Goal: Information Seeking & Learning: Check status

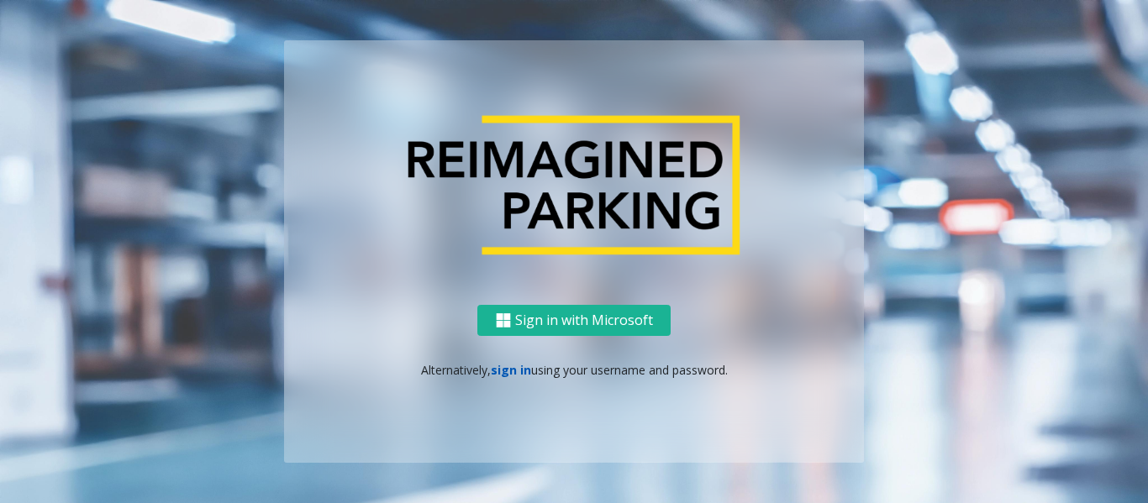
click at [522, 371] on link "sign in" at bounding box center [511, 370] width 40 height 16
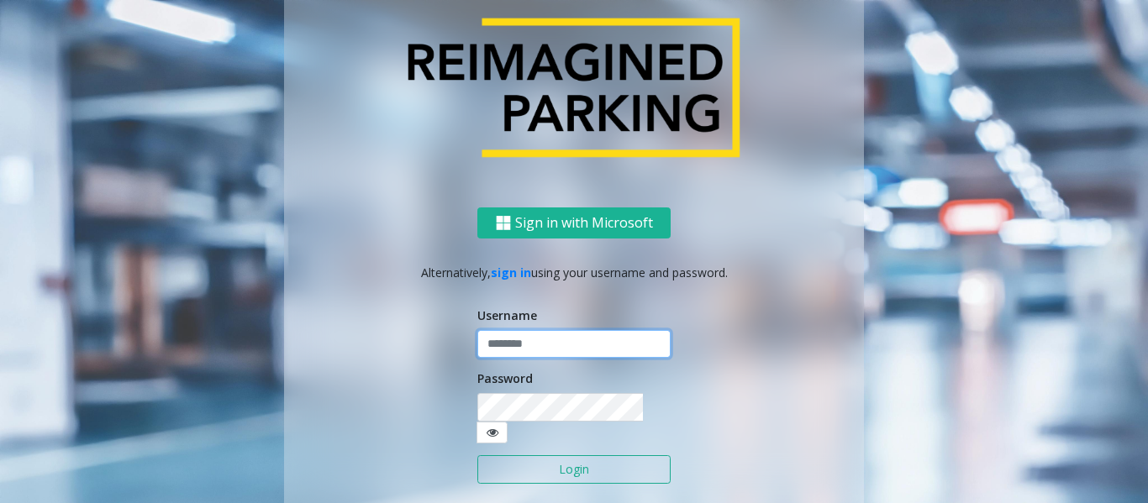
type input "*********"
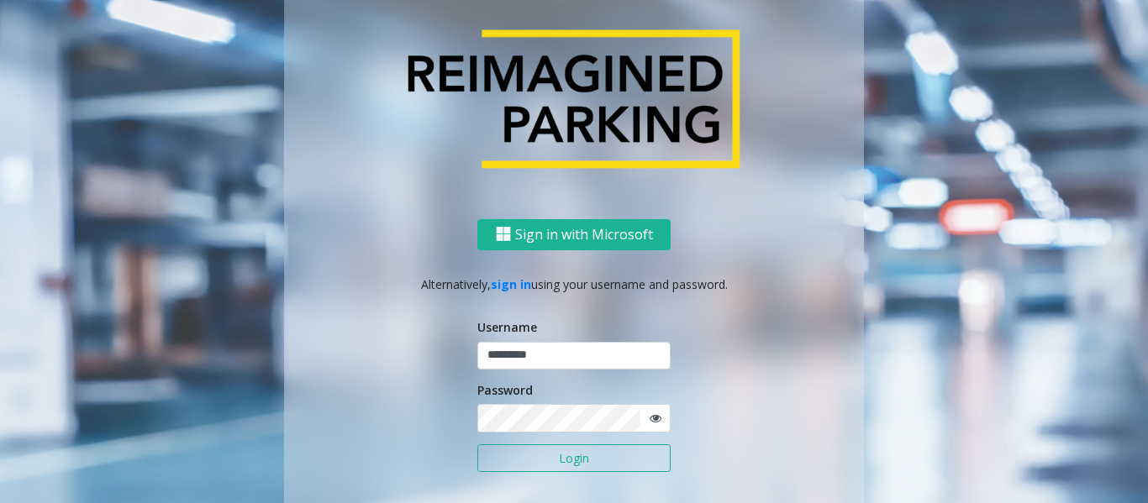
click at [551, 459] on button "Login" at bounding box center [573, 458] width 193 height 29
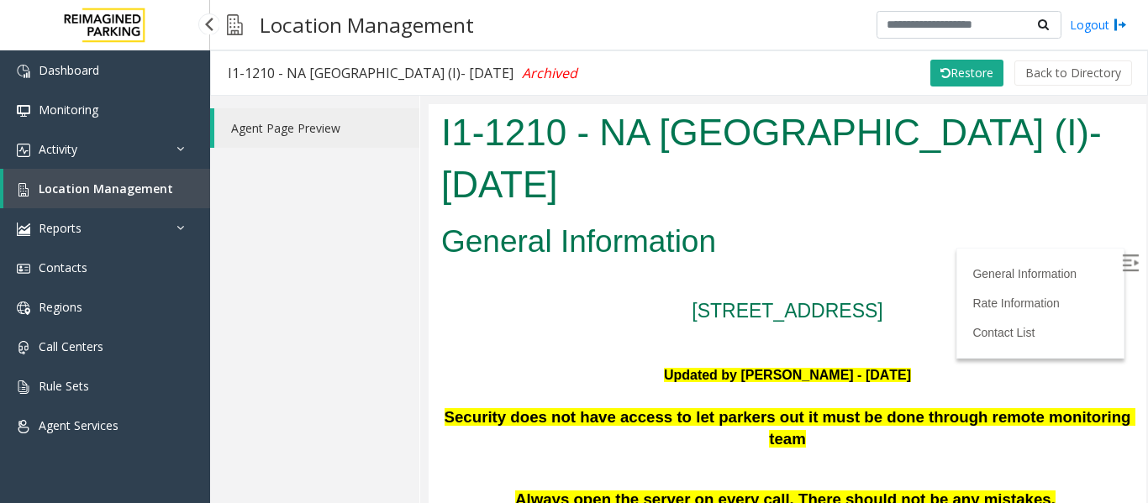
click at [108, 194] on span "Location Management" at bounding box center [106, 189] width 134 height 16
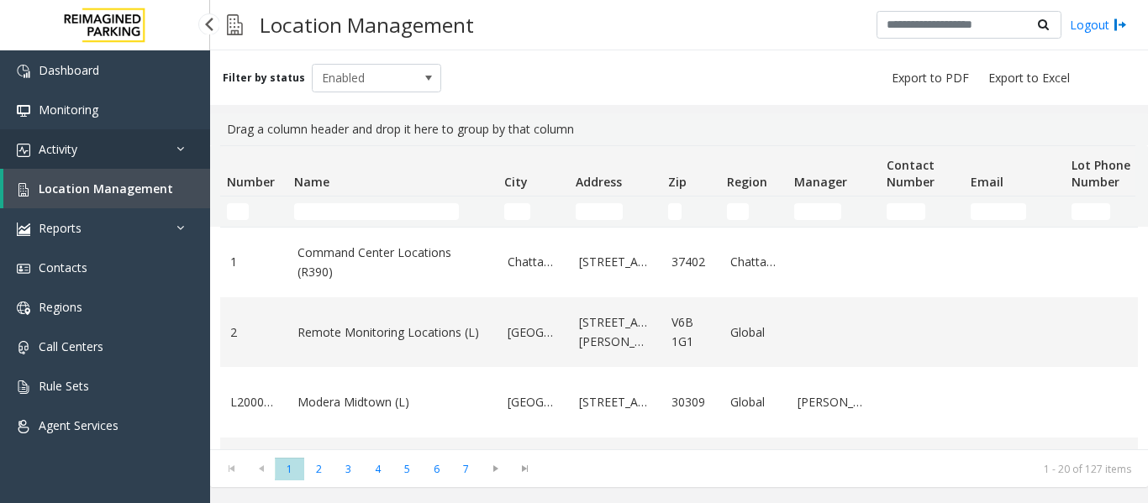
click at [96, 145] on link "Activity" at bounding box center [105, 148] width 210 height 39
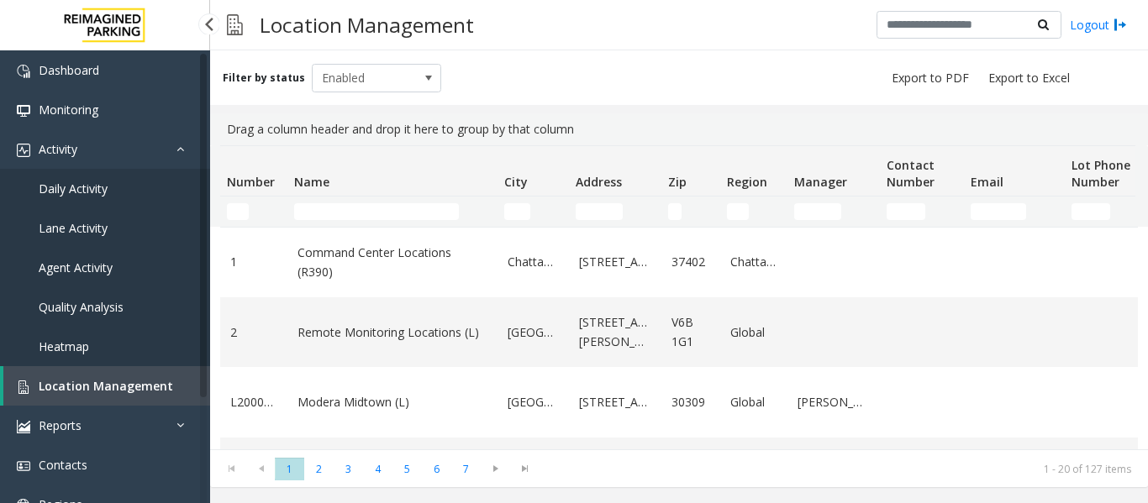
click at [76, 264] on span "Agent Activity" at bounding box center [76, 268] width 74 height 16
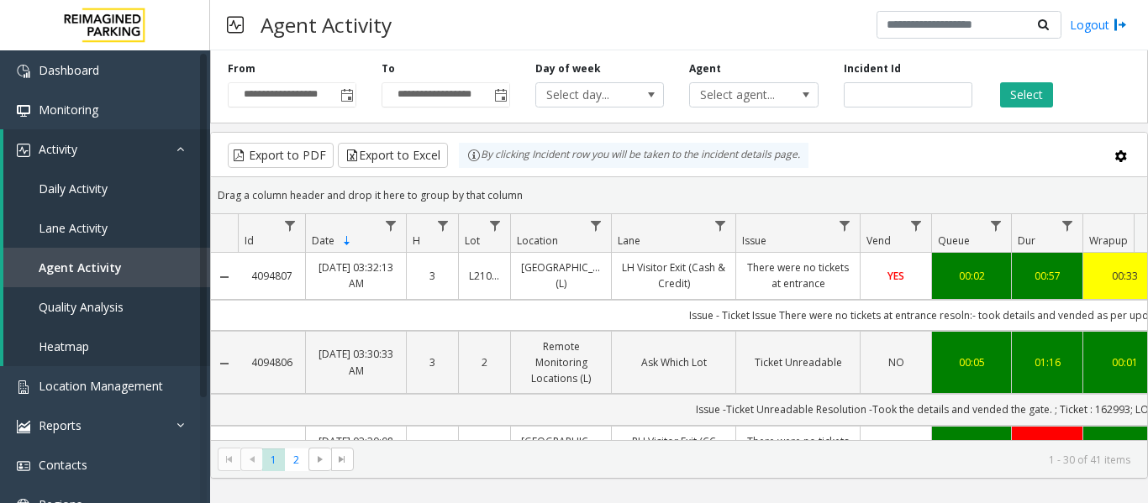
click at [341, 97] on span "Toggle popup" at bounding box center [346, 95] width 13 height 13
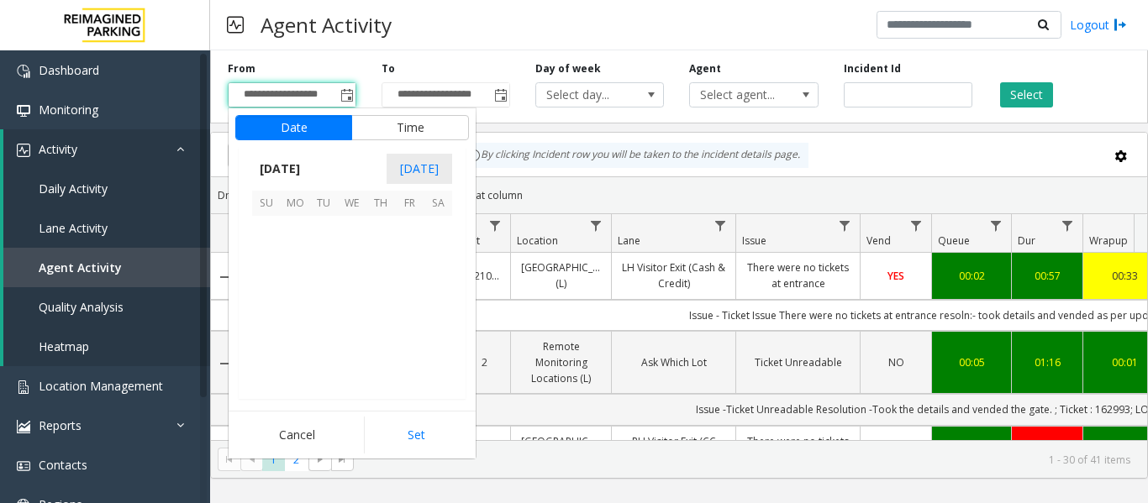
scroll to position [301741, 0]
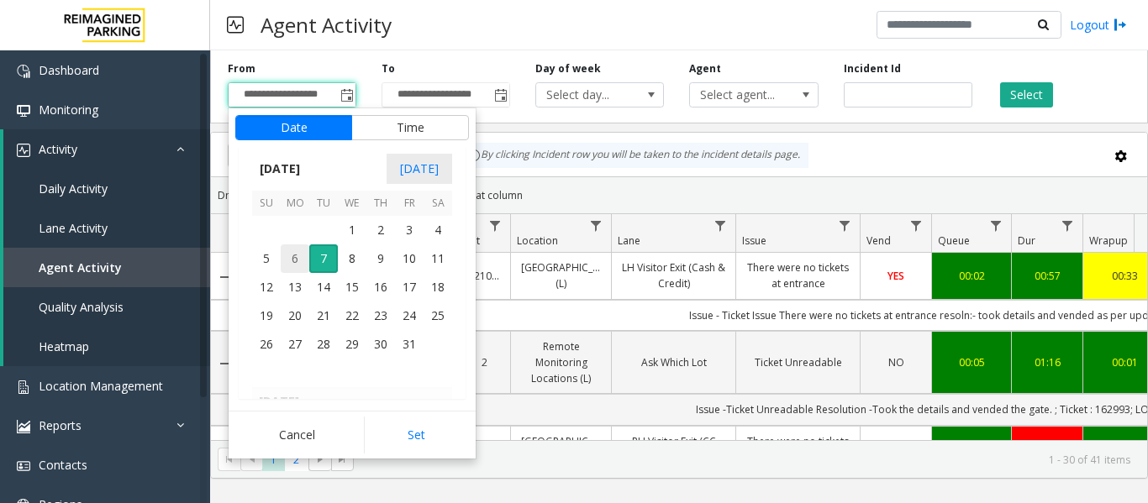
click at [292, 268] on span "6" at bounding box center [295, 258] width 29 height 29
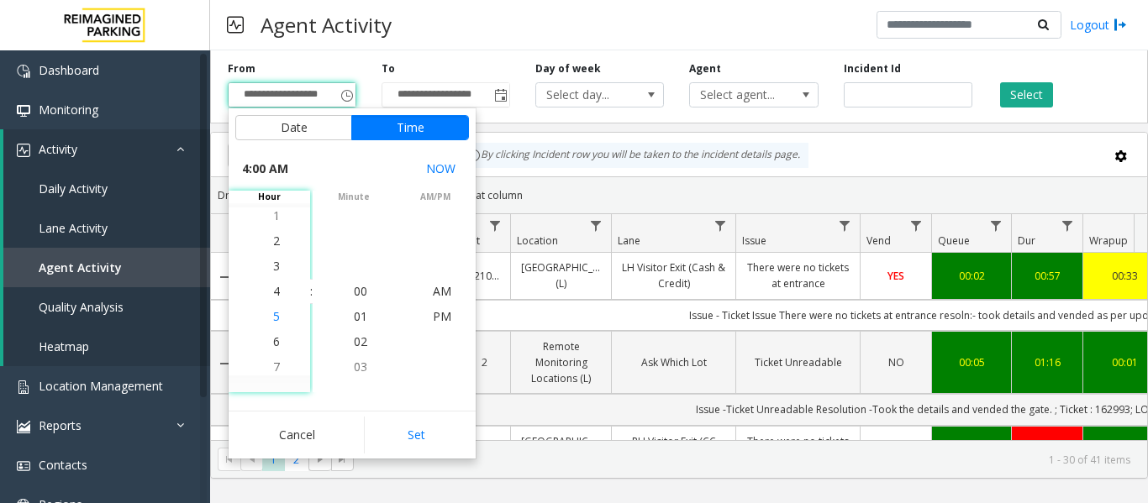
click at [273, 318] on span "5" at bounding box center [276, 316] width 7 height 16
click at [273, 289] on span "5" at bounding box center [276, 291] width 7 height 16
click at [433, 297] on span "AM" at bounding box center [442, 291] width 18 height 16
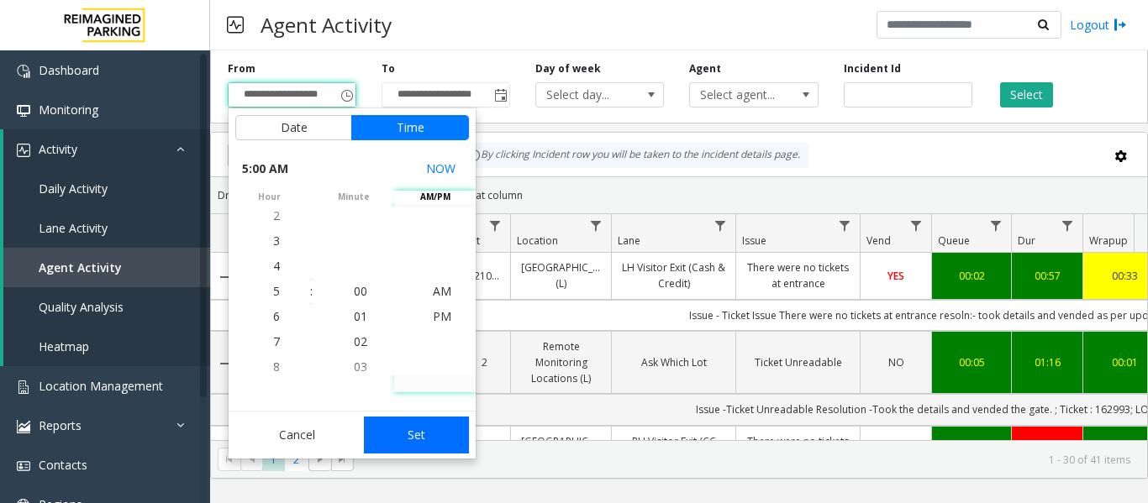
click at [443, 447] on button "Set" at bounding box center [417, 435] width 106 height 37
type input "**********"
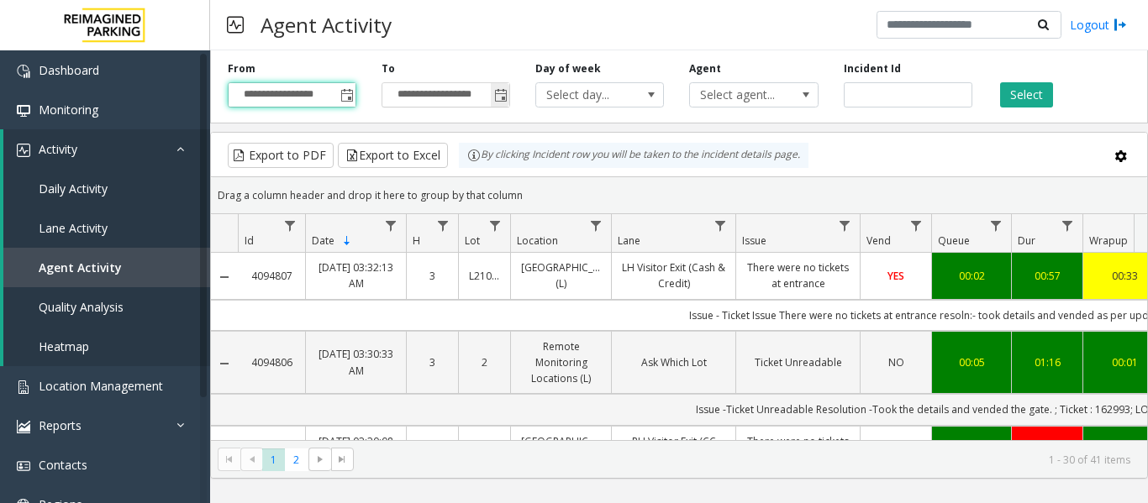
click at [497, 100] on span "Toggle popup" at bounding box center [500, 95] width 13 height 13
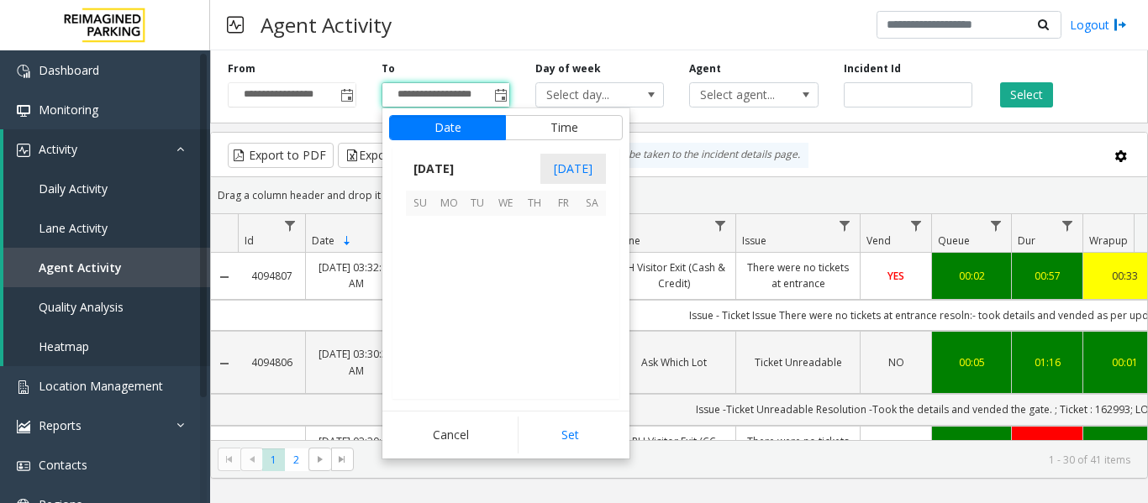
scroll to position [25, 0]
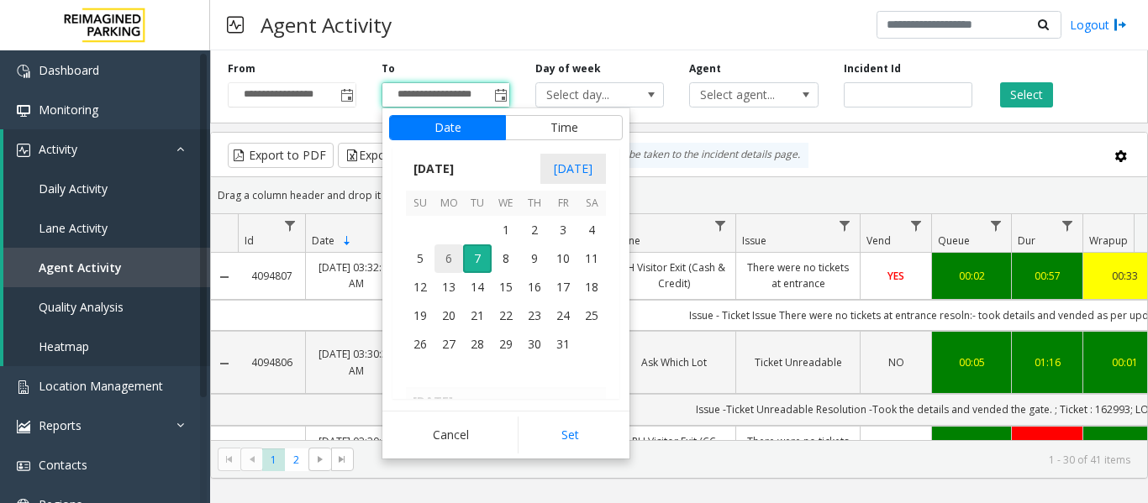
click at [446, 265] on span "6" at bounding box center [448, 258] width 29 height 29
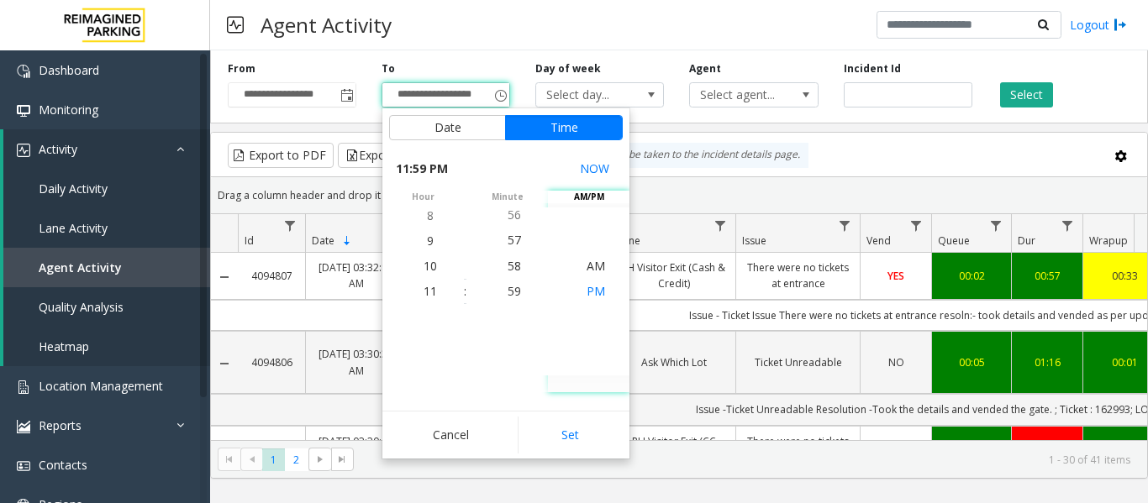
click at [591, 297] on span "PM" at bounding box center [595, 291] width 18 height 16
click at [591, 293] on span "PM" at bounding box center [595, 291] width 18 height 16
click at [586, 434] on button "Set" at bounding box center [571, 435] width 106 height 37
type input "**********"
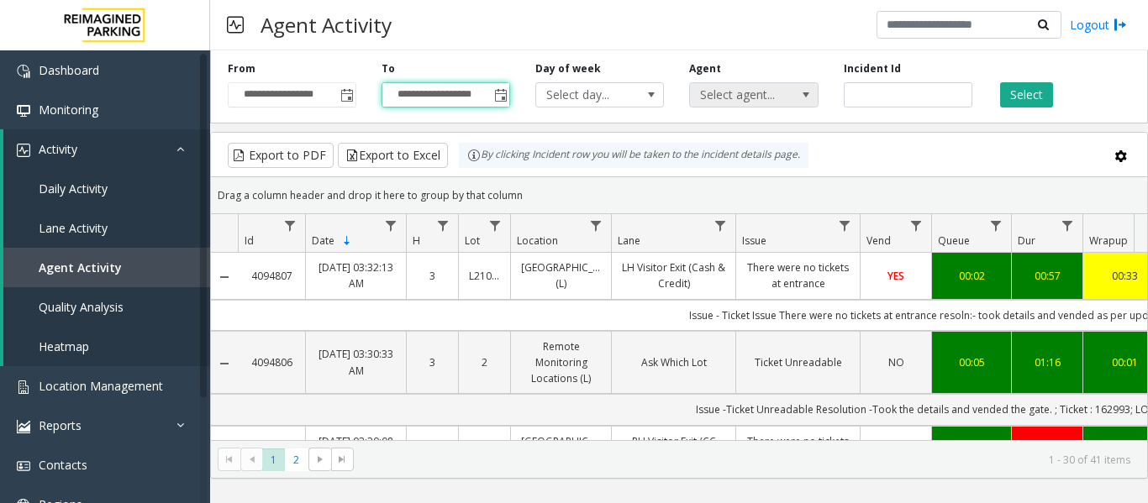
click at [754, 93] on span "Select agent..." at bounding box center [741, 95] width 102 height 24
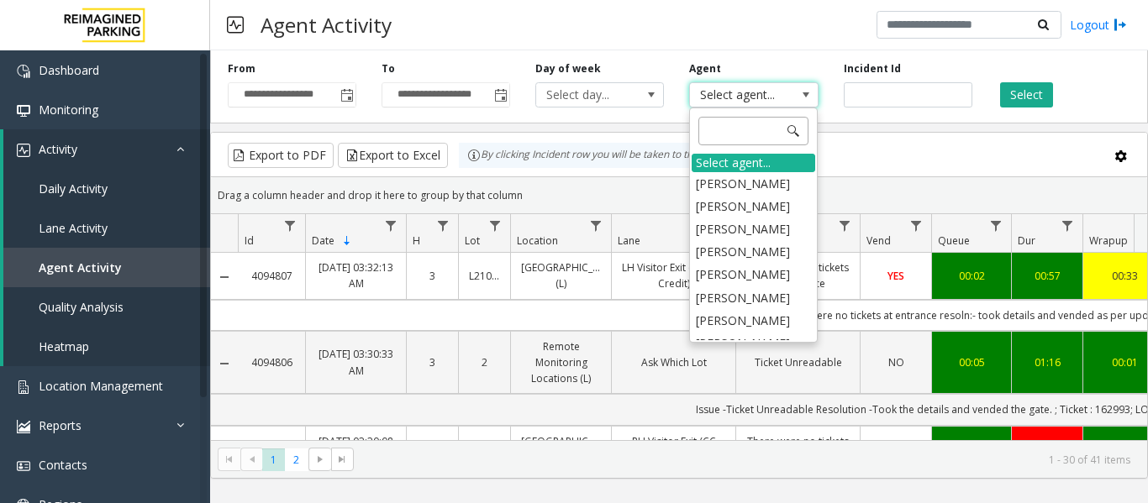
click at [738, 138] on input at bounding box center [753, 131] width 110 height 29
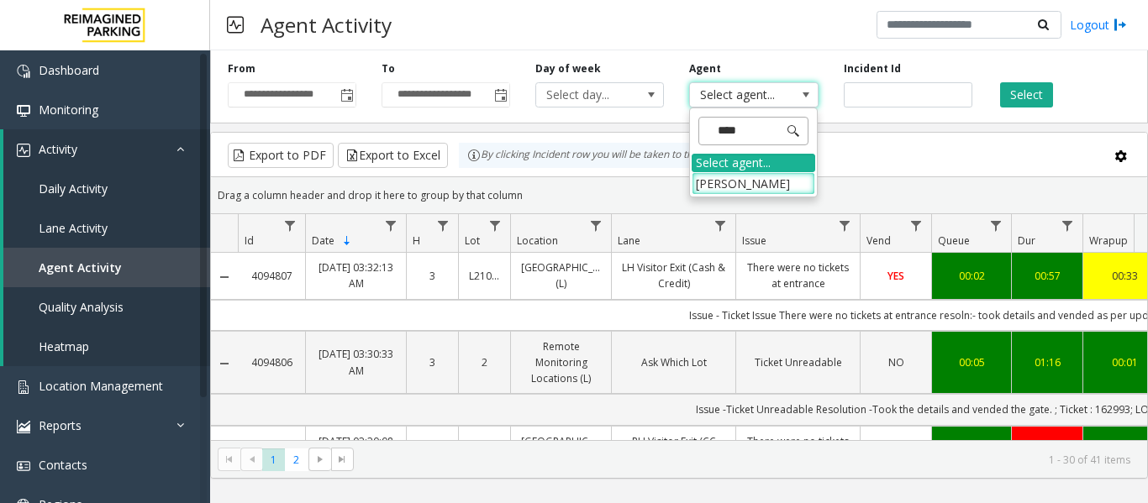
type input "*****"
click at [755, 180] on li "[PERSON_NAME]" at bounding box center [753, 183] width 124 height 23
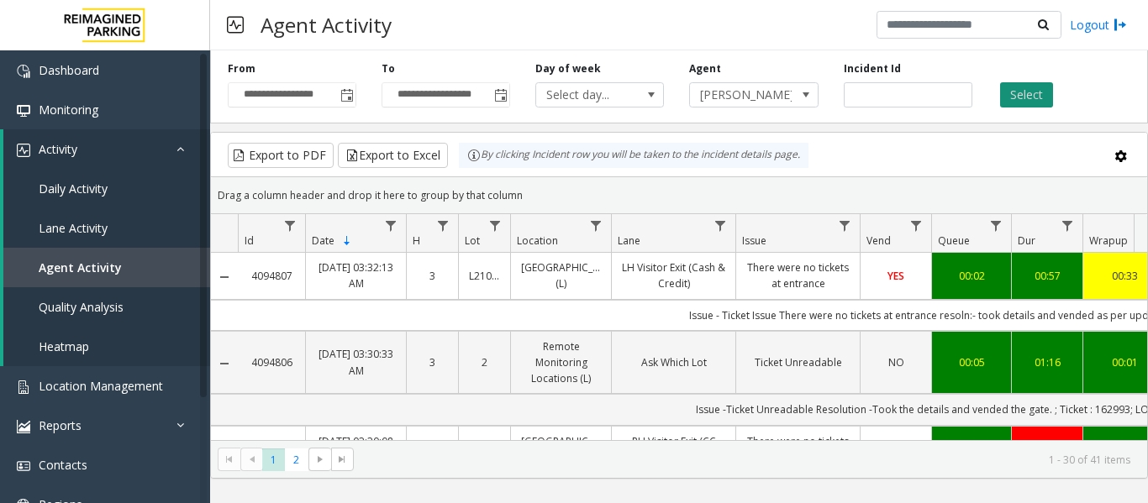
click at [1013, 94] on button "Select" at bounding box center [1026, 94] width 53 height 25
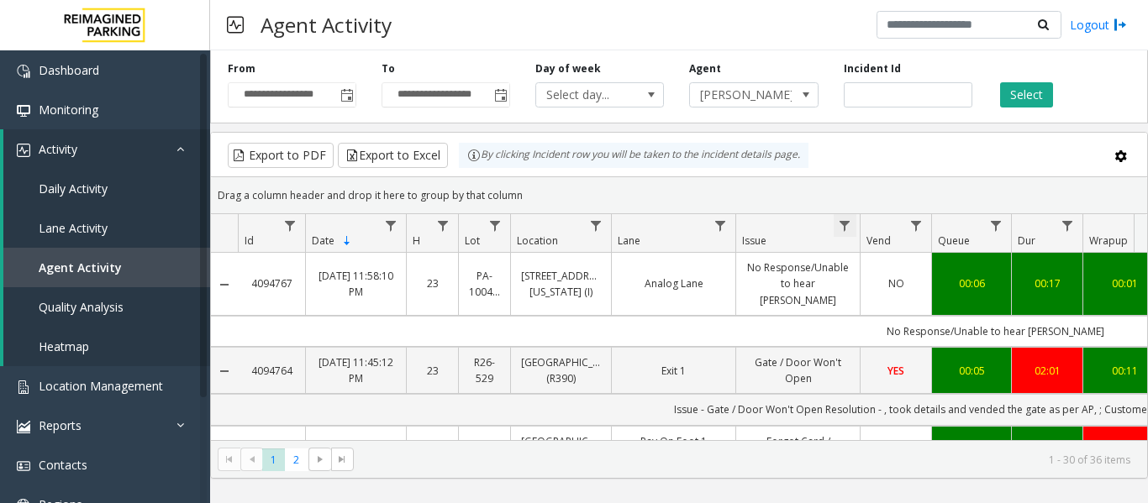
click at [841, 221] on span "Data table" at bounding box center [844, 225] width 13 height 13
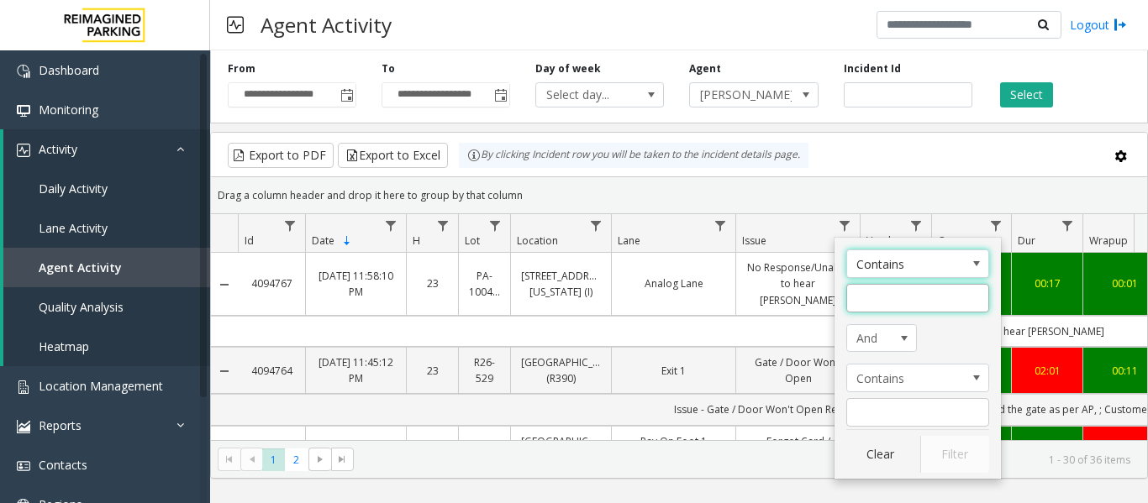
click at [883, 298] on input "Issue Filter" at bounding box center [917, 298] width 143 height 29
type input "**********"
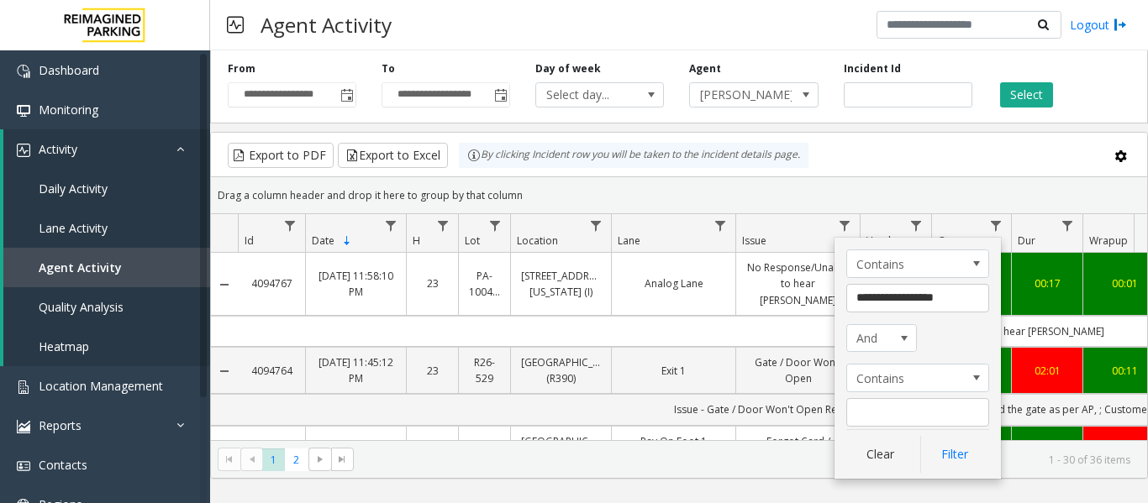
click at [989, 452] on div "**********" at bounding box center [917, 358] width 166 height 241
click at [948, 454] on button "Filter" at bounding box center [954, 454] width 69 height 37
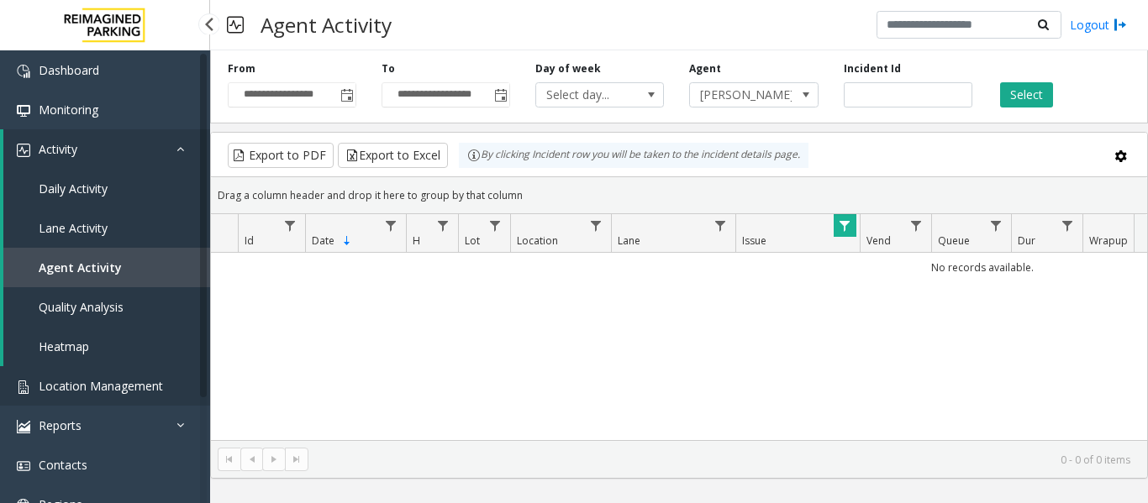
click at [73, 394] on link "Location Management" at bounding box center [105, 385] width 210 height 39
